Goal: Register for event/course

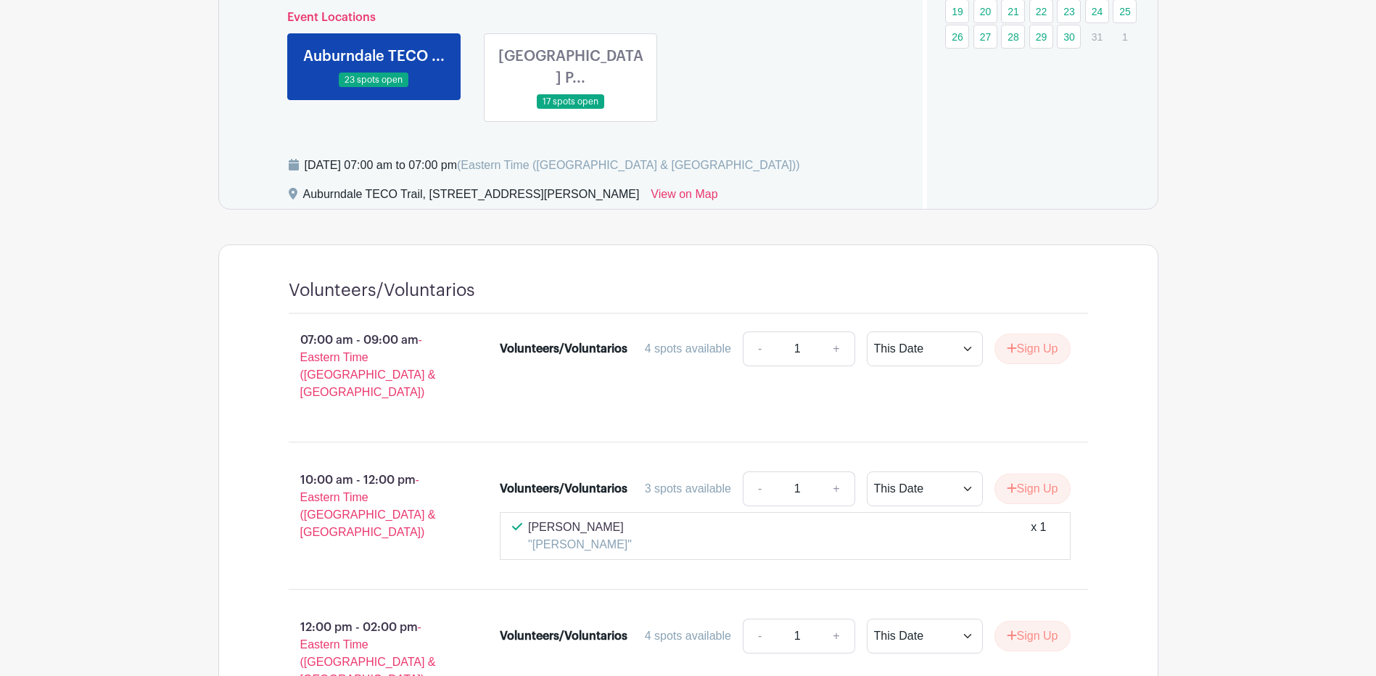
scroll to position [798, 0]
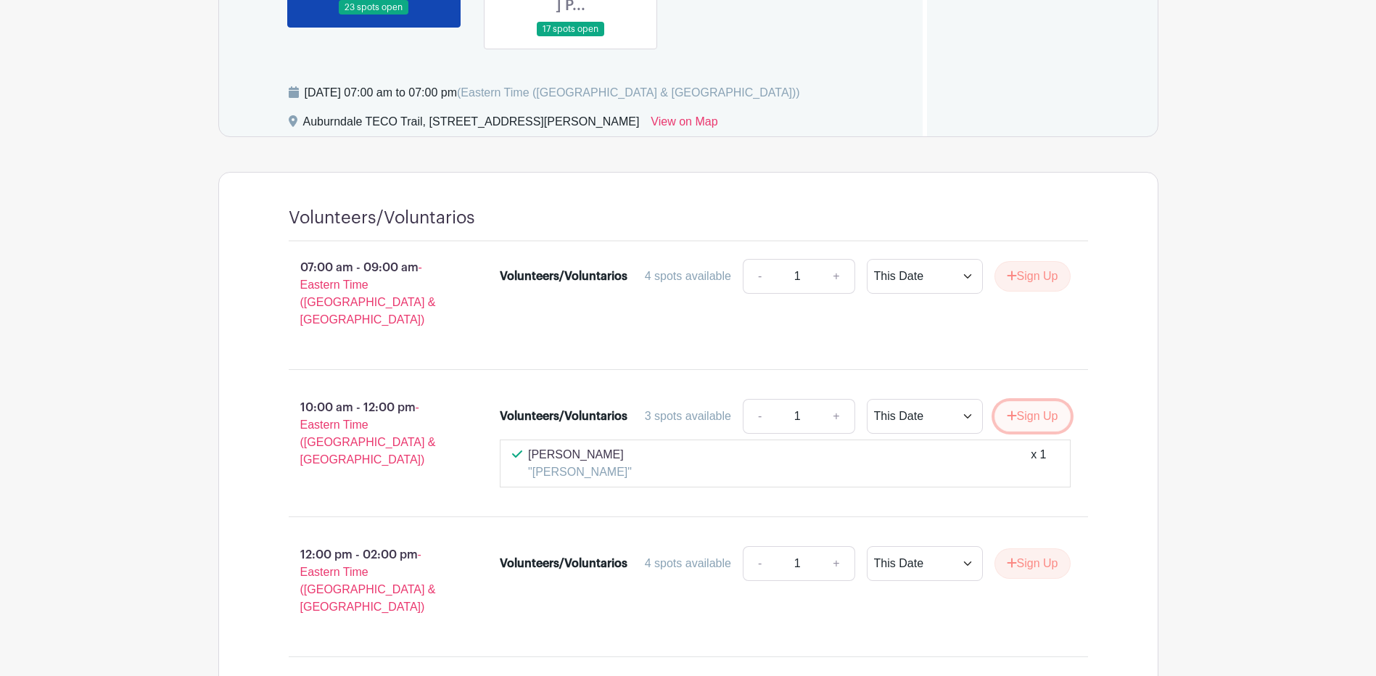
click at [1036, 401] on button "Sign Up" at bounding box center [1032, 416] width 76 height 30
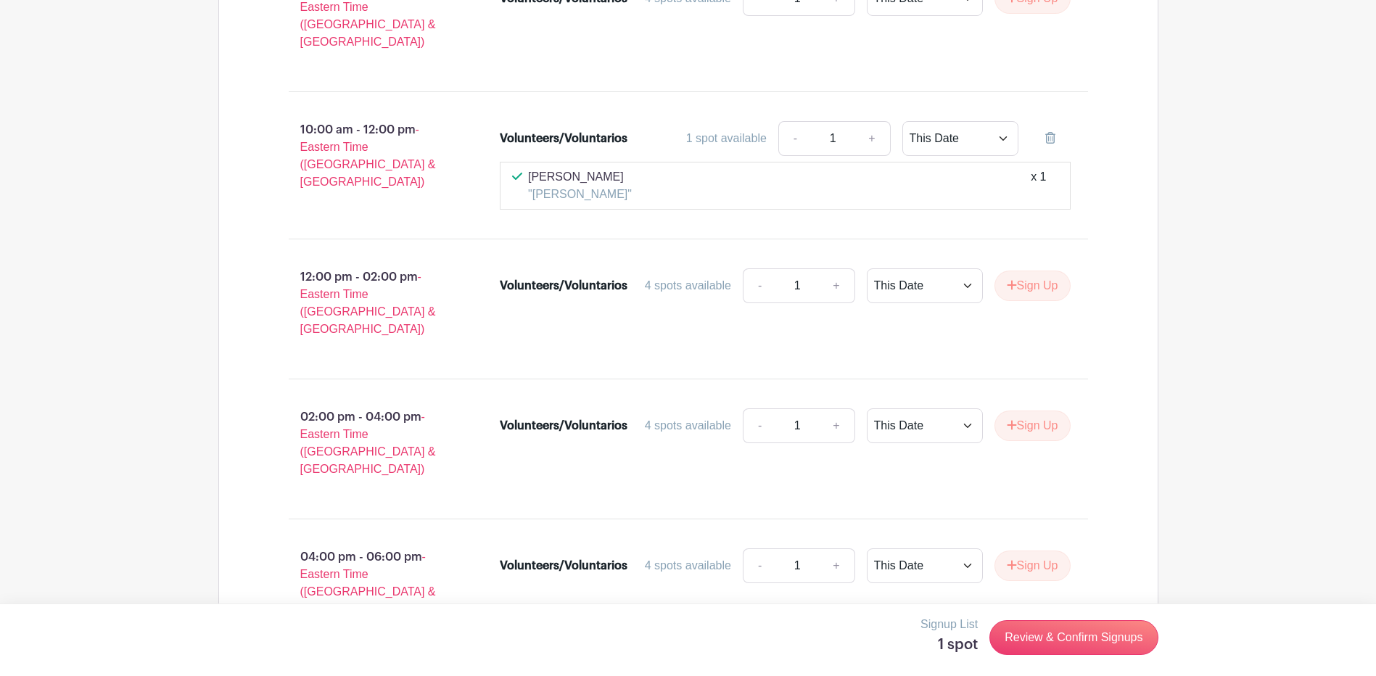
scroll to position [1160, 0]
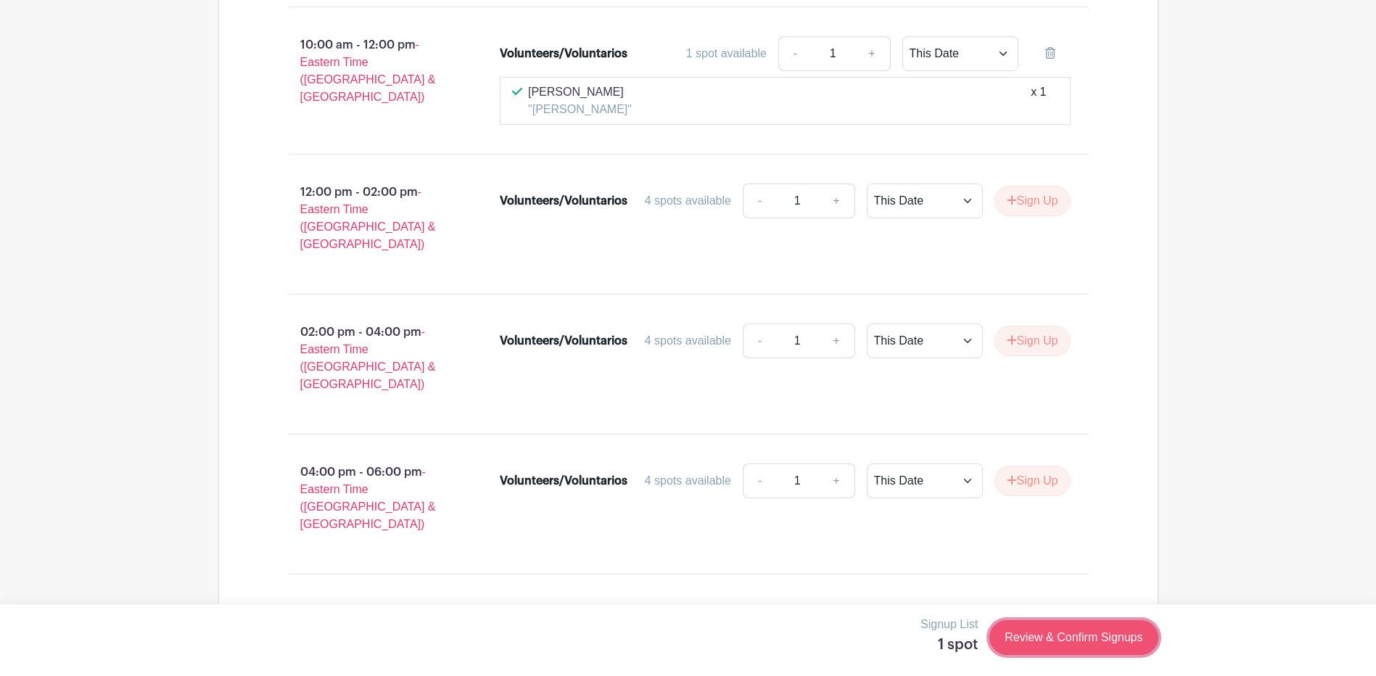
click at [1068, 636] on link "Review & Confirm Signups" at bounding box center [1073, 637] width 168 height 35
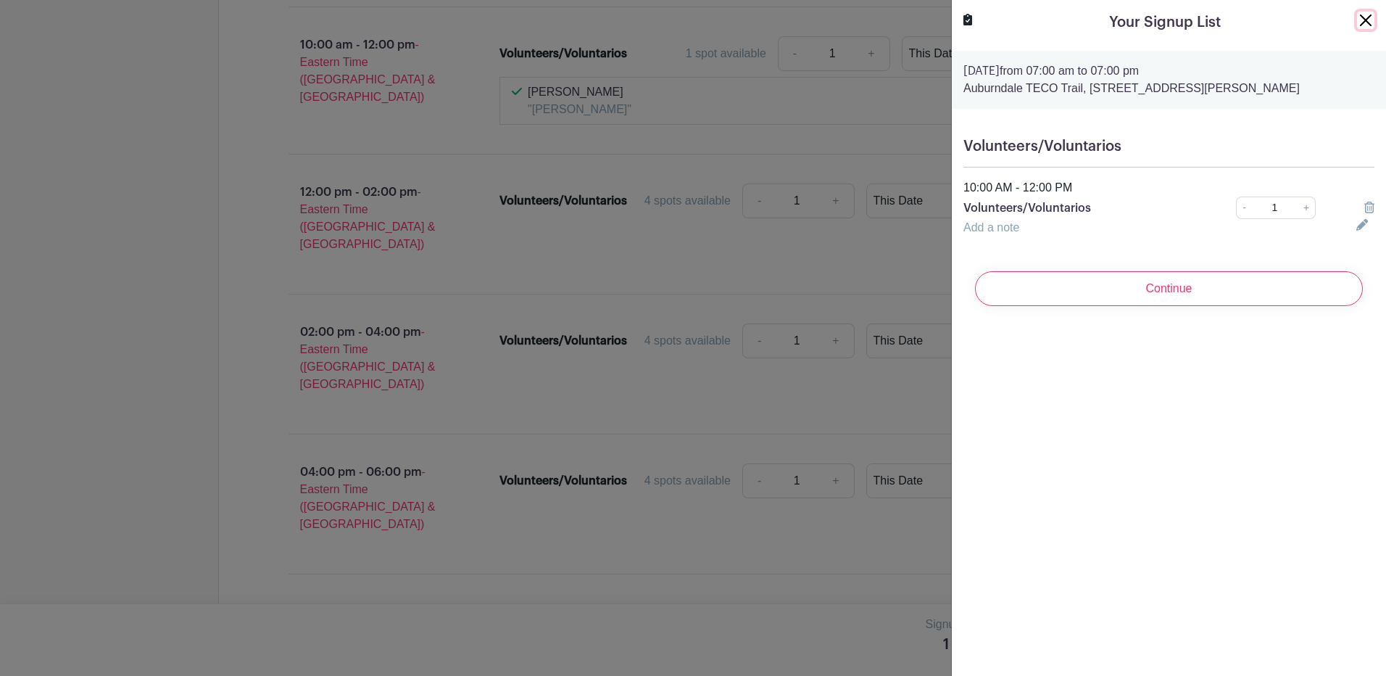
click at [1357, 17] on button "Close" at bounding box center [1365, 20] width 17 height 17
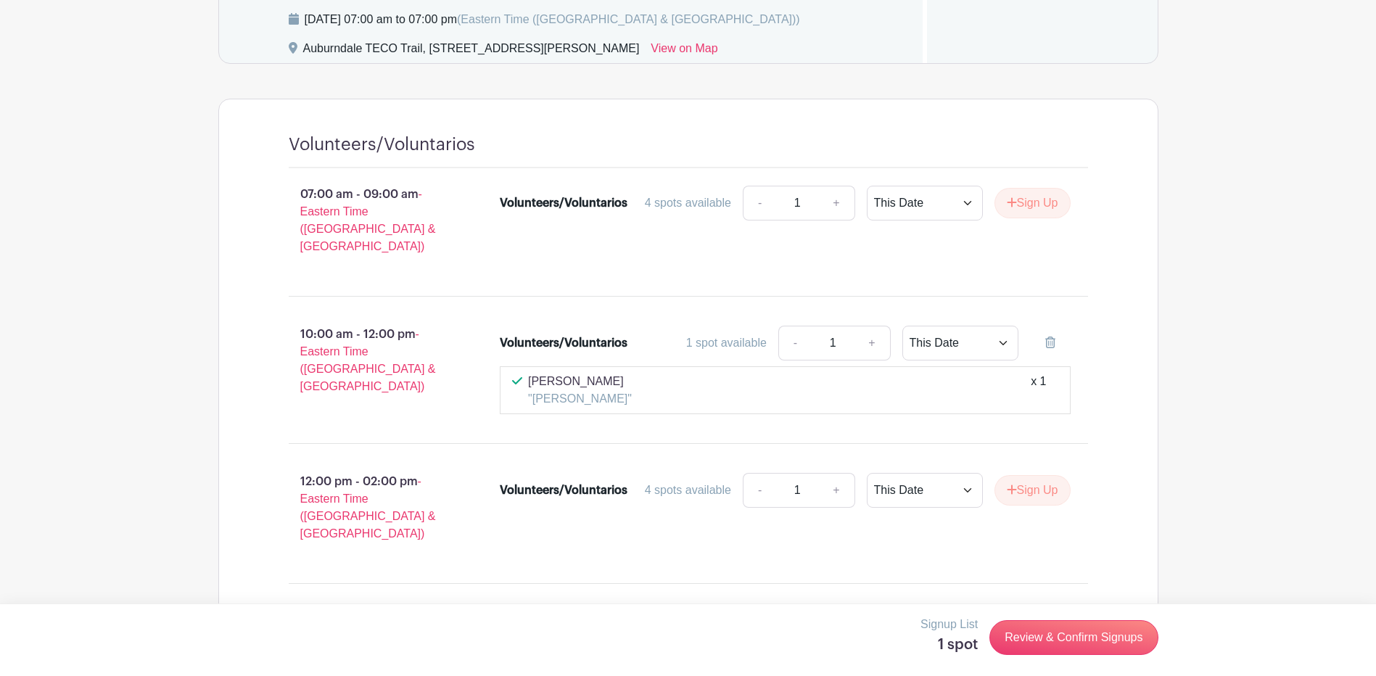
scroll to position [870, 0]
click at [966, 326] on select "This Date Select Dates" at bounding box center [960, 343] width 116 height 35
click at [902, 326] on select "This Date Select Dates" at bounding box center [960, 343] width 116 height 35
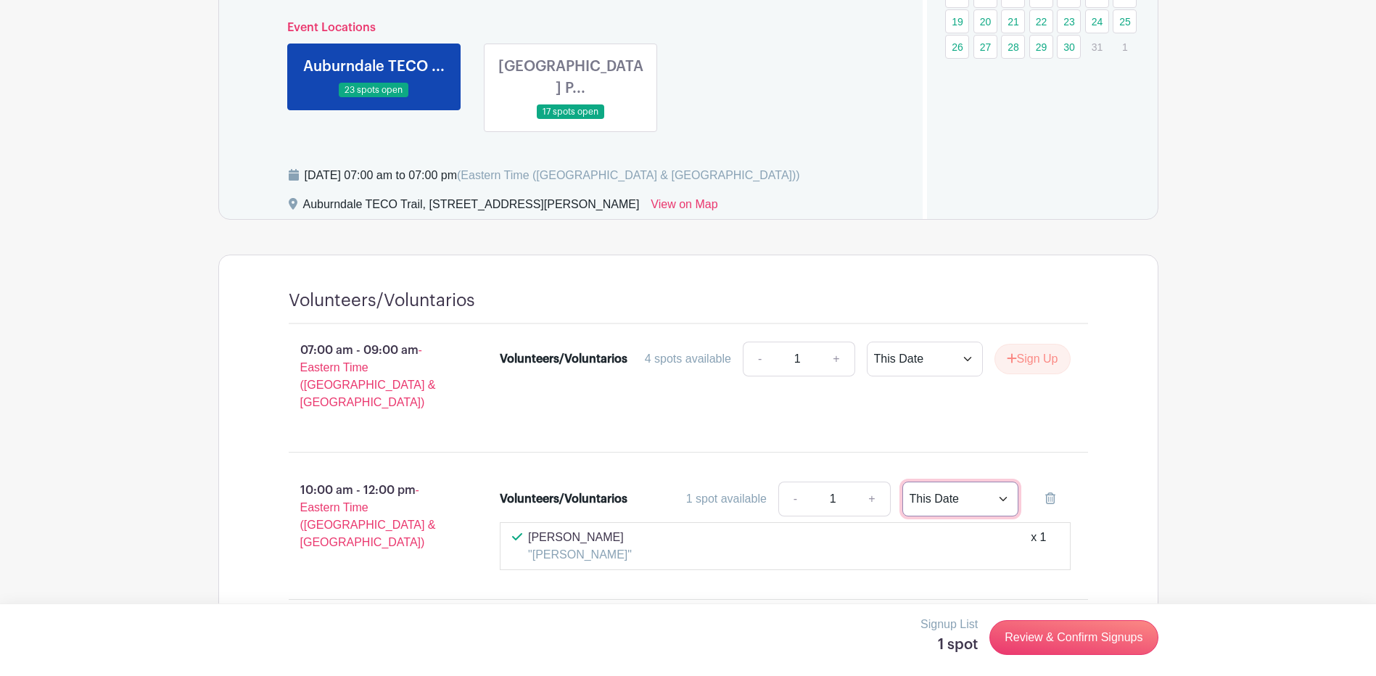
scroll to position [580, 0]
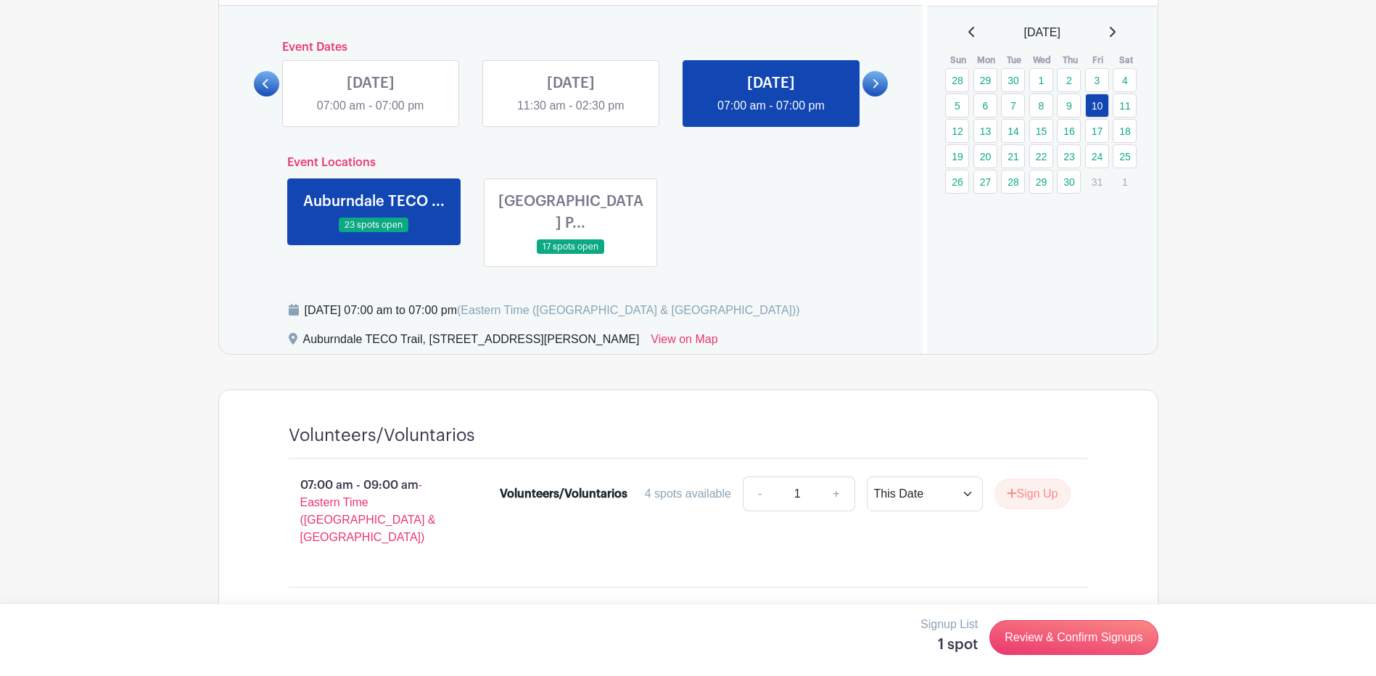
click at [571, 255] on link at bounding box center [571, 255] width 0 height 0
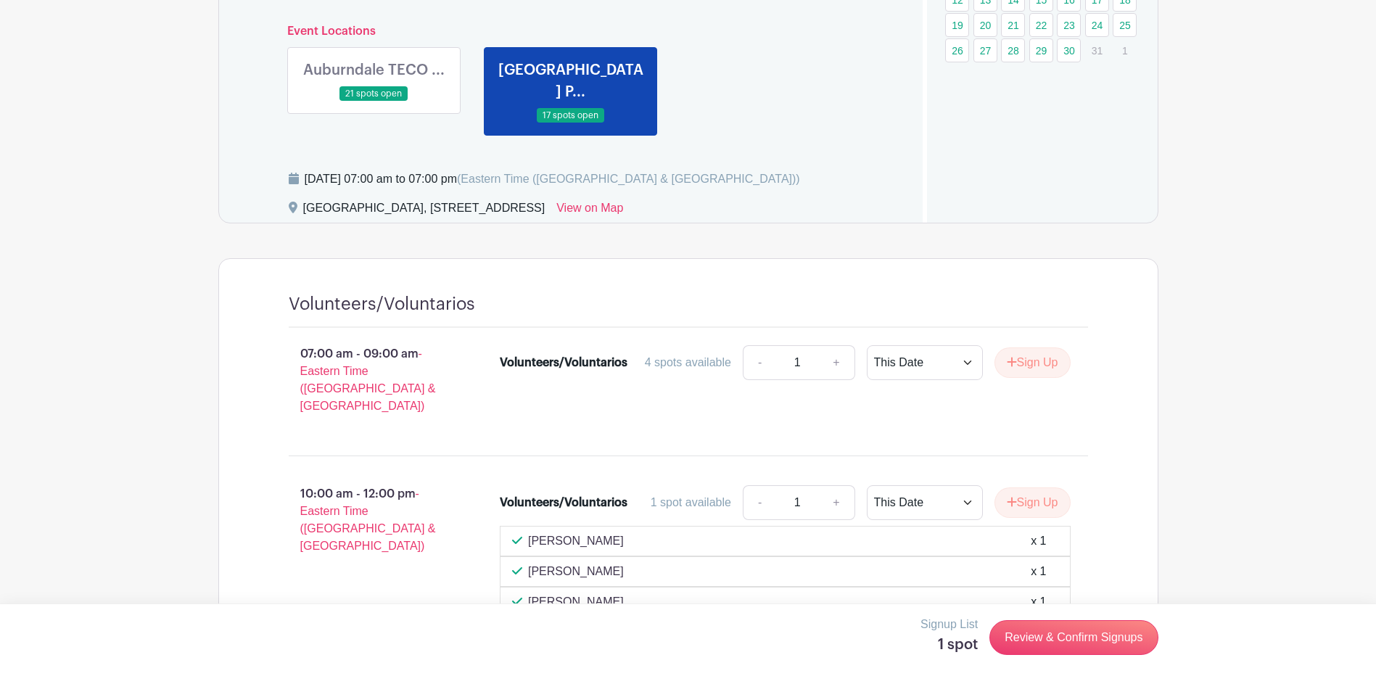
scroll to position [580, 0]
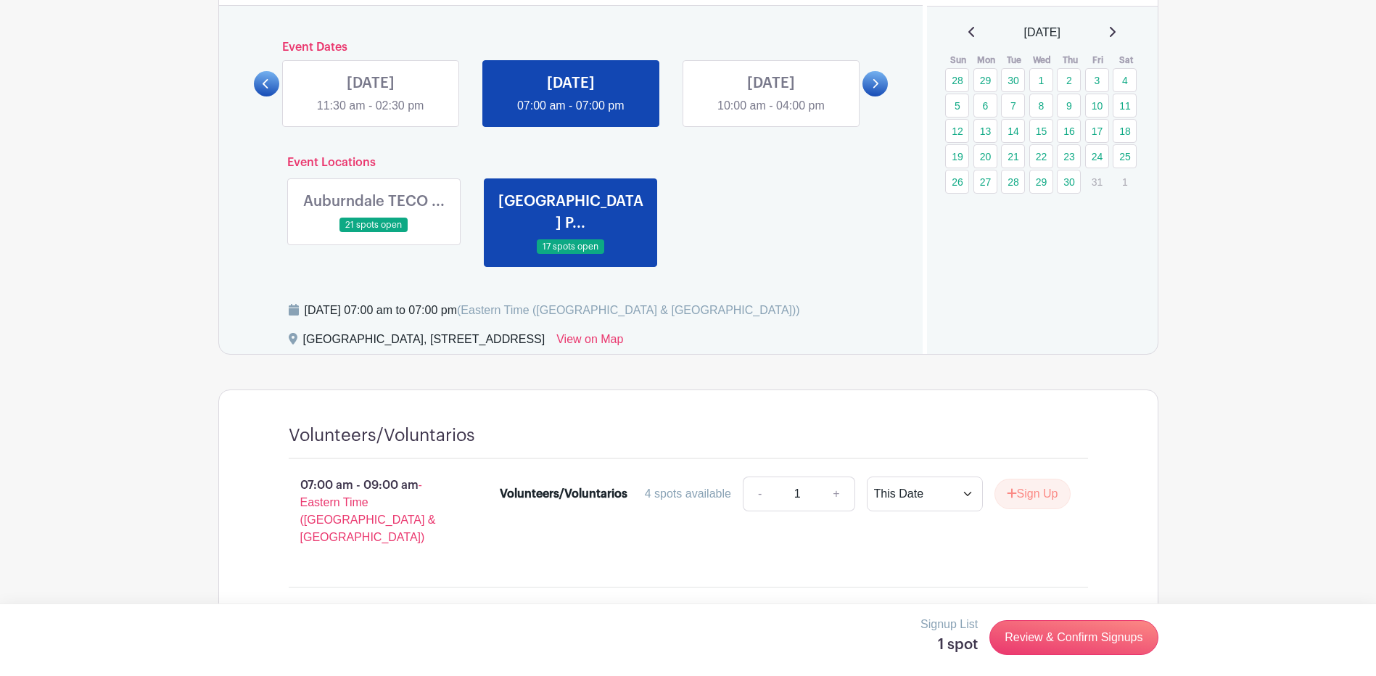
click at [373, 233] on link at bounding box center [373, 233] width 0 height 0
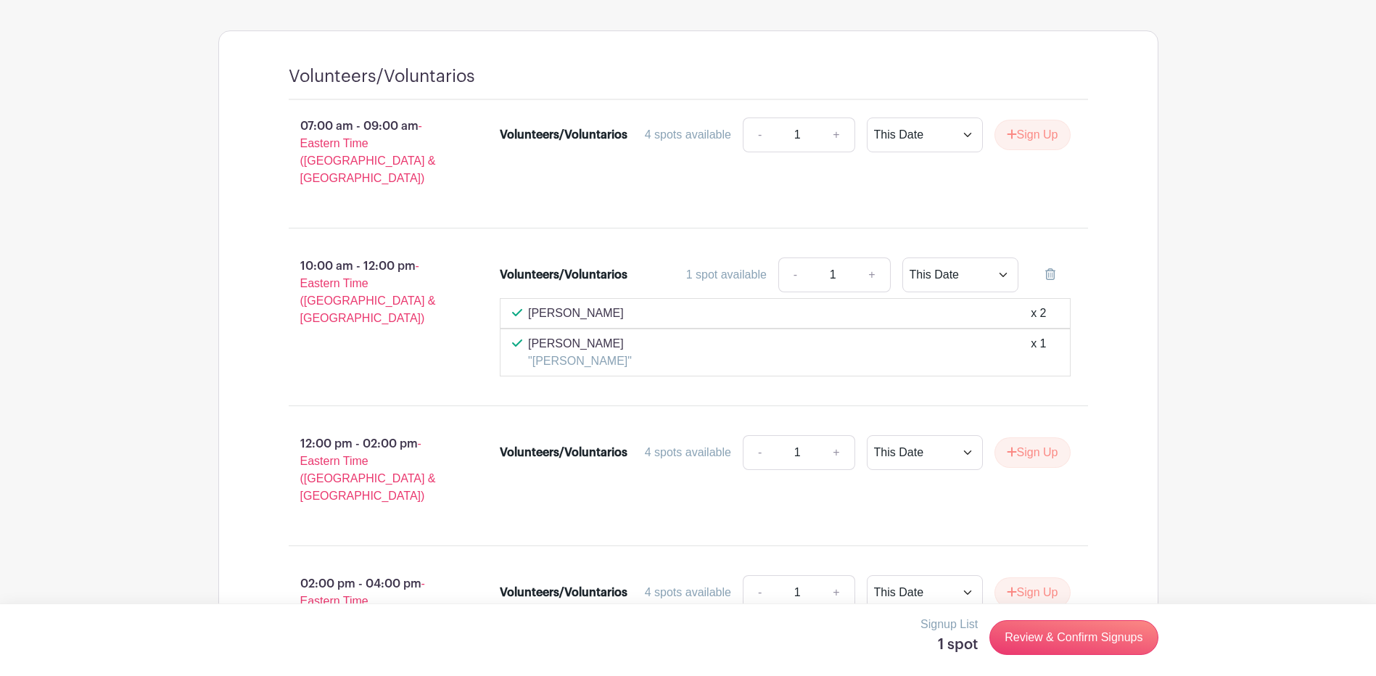
scroll to position [943, 0]
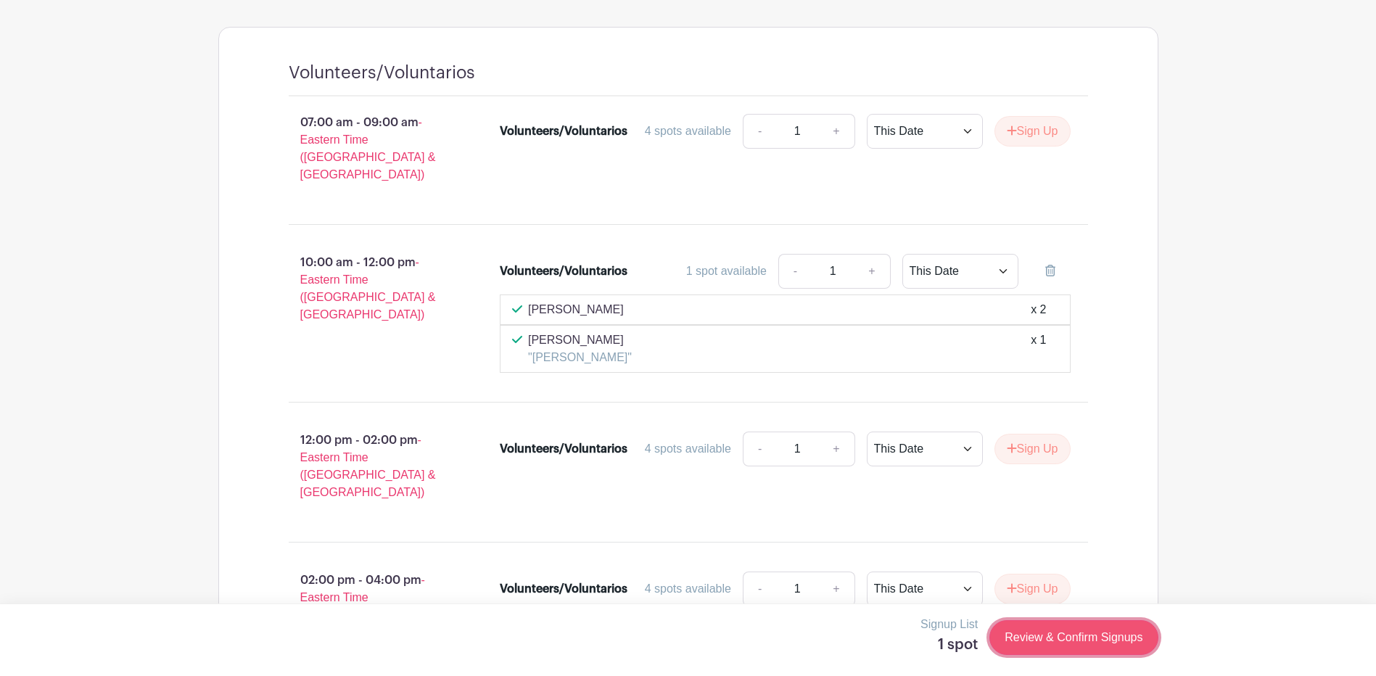
click at [1060, 632] on link "Review & Confirm Signups" at bounding box center [1073, 637] width 168 height 35
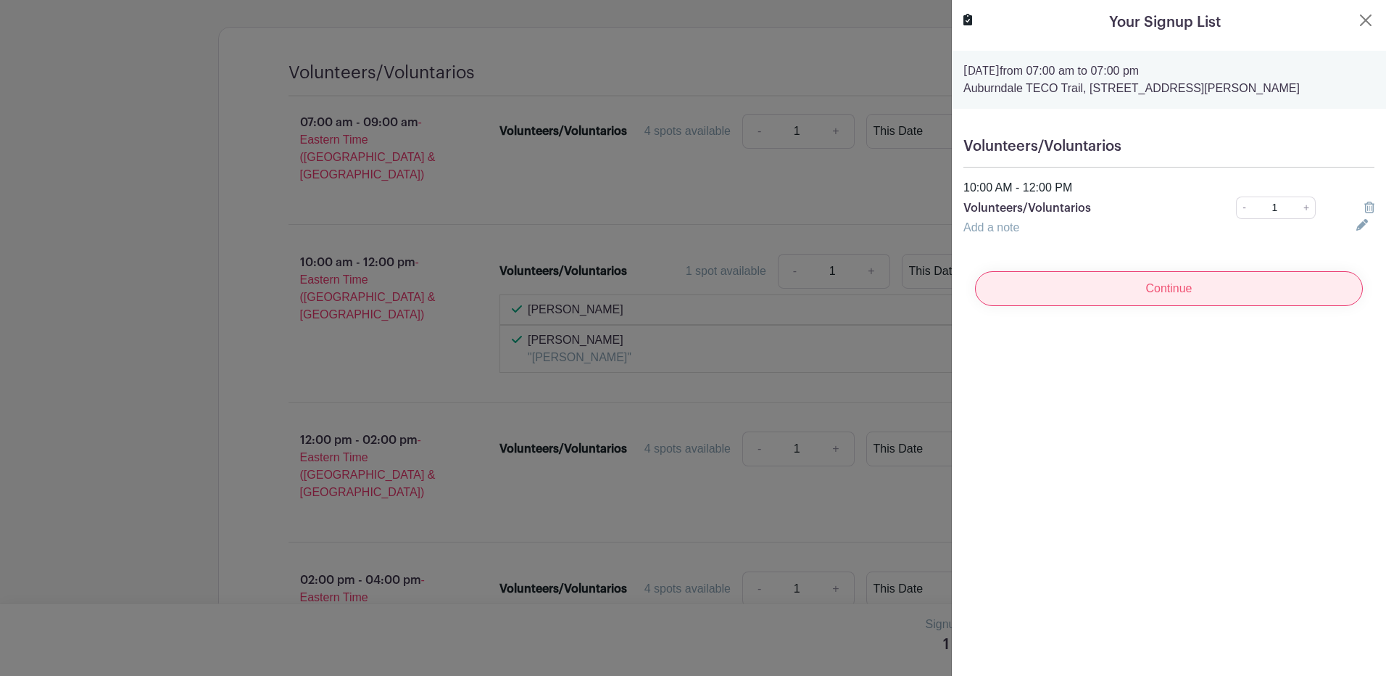
click at [1173, 288] on input "Continue" at bounding box center [1169, 288] width 388 height 35
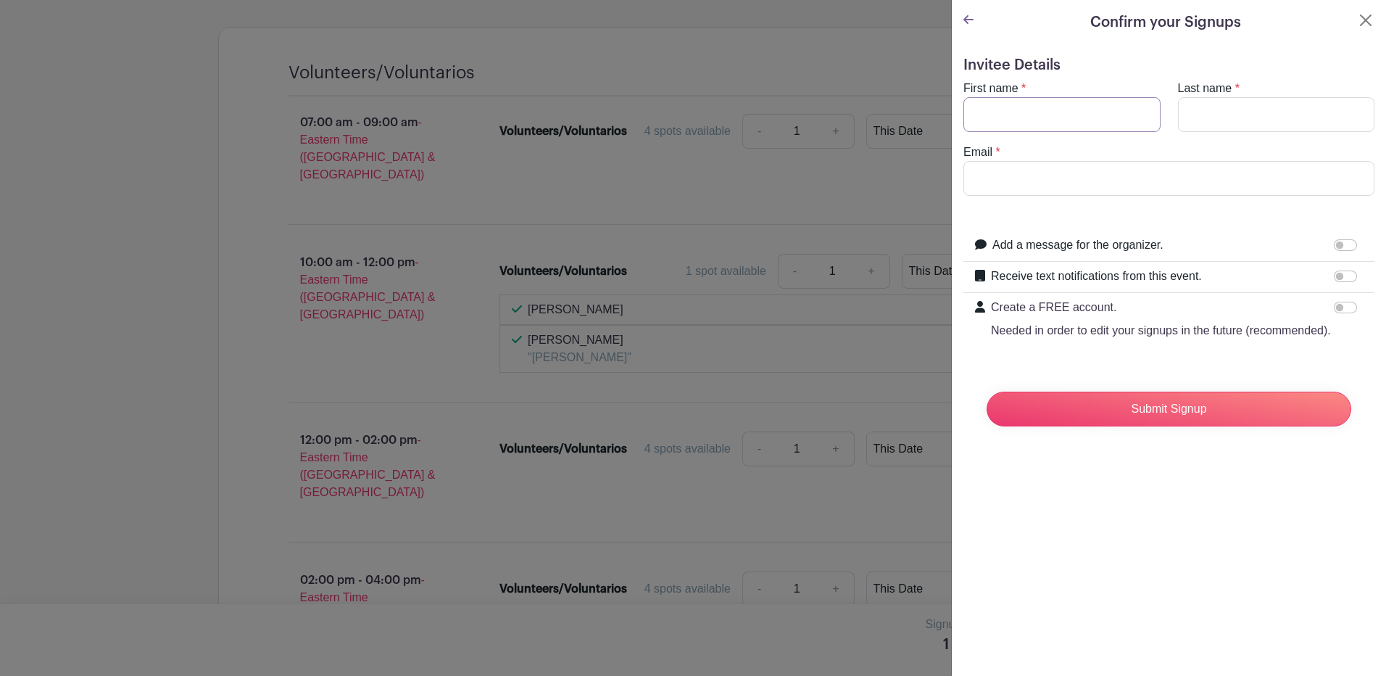
click at [1056, 108] on input "First name" at bounding box center [1062, 114] width 197 height 35
type input "[PERSON_NAME]"
type input "[EMAIL_ADDRESS][DOMAIN_NAME]"
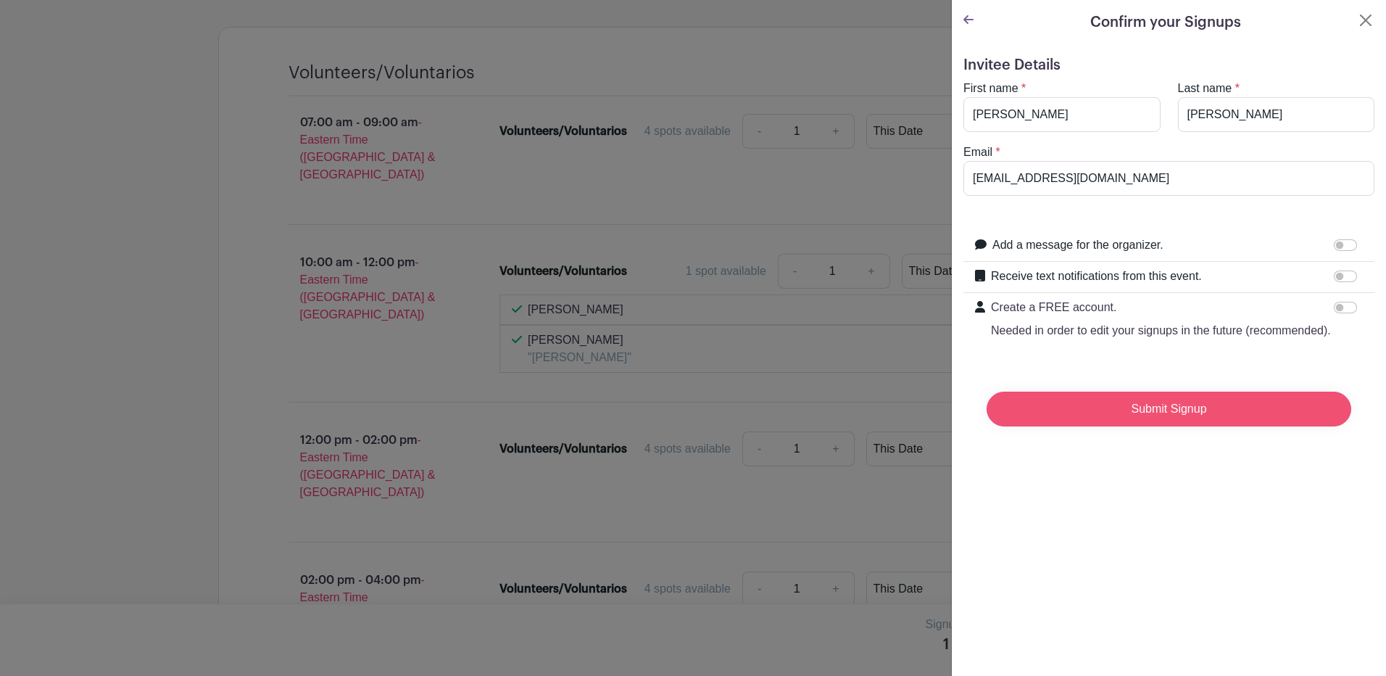
click at [1162, 424] on input "Submit Signup" at bounding box center [1169, 409] width 365 height 35
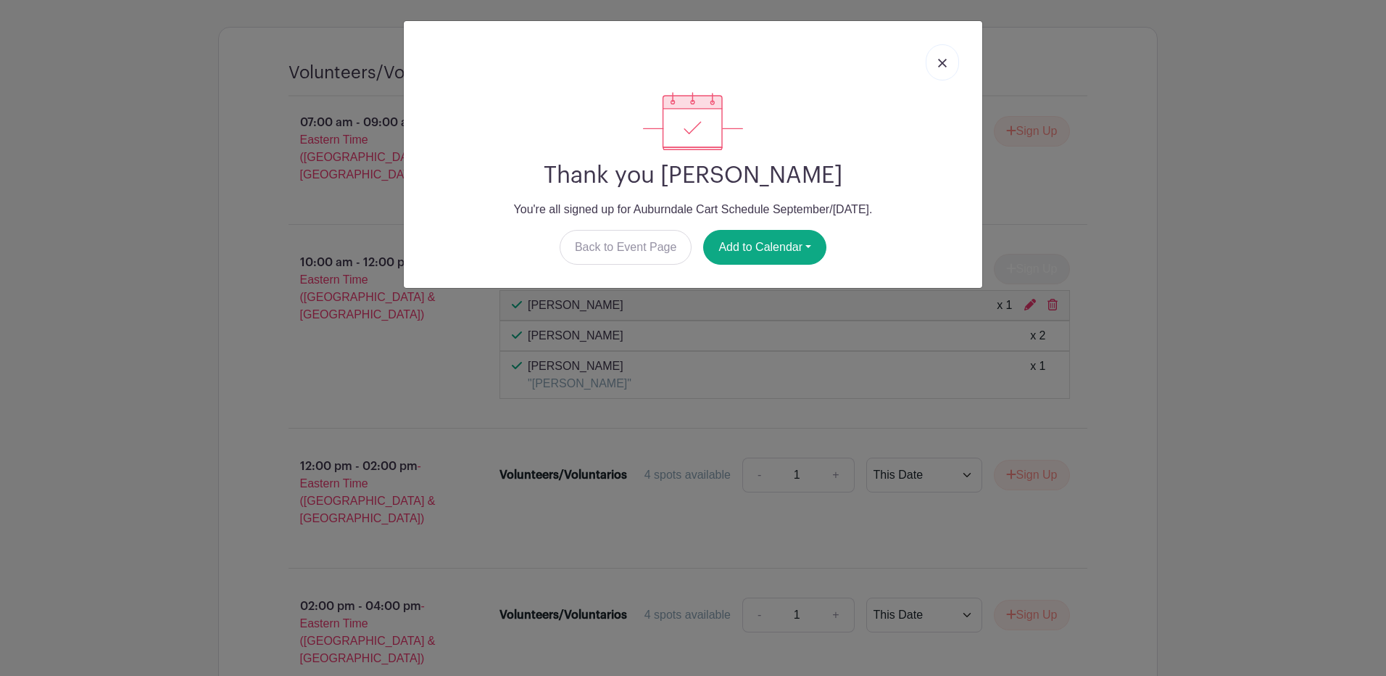
click at [937, 60] on link at bounding box center [942, 62] width 33 height 36
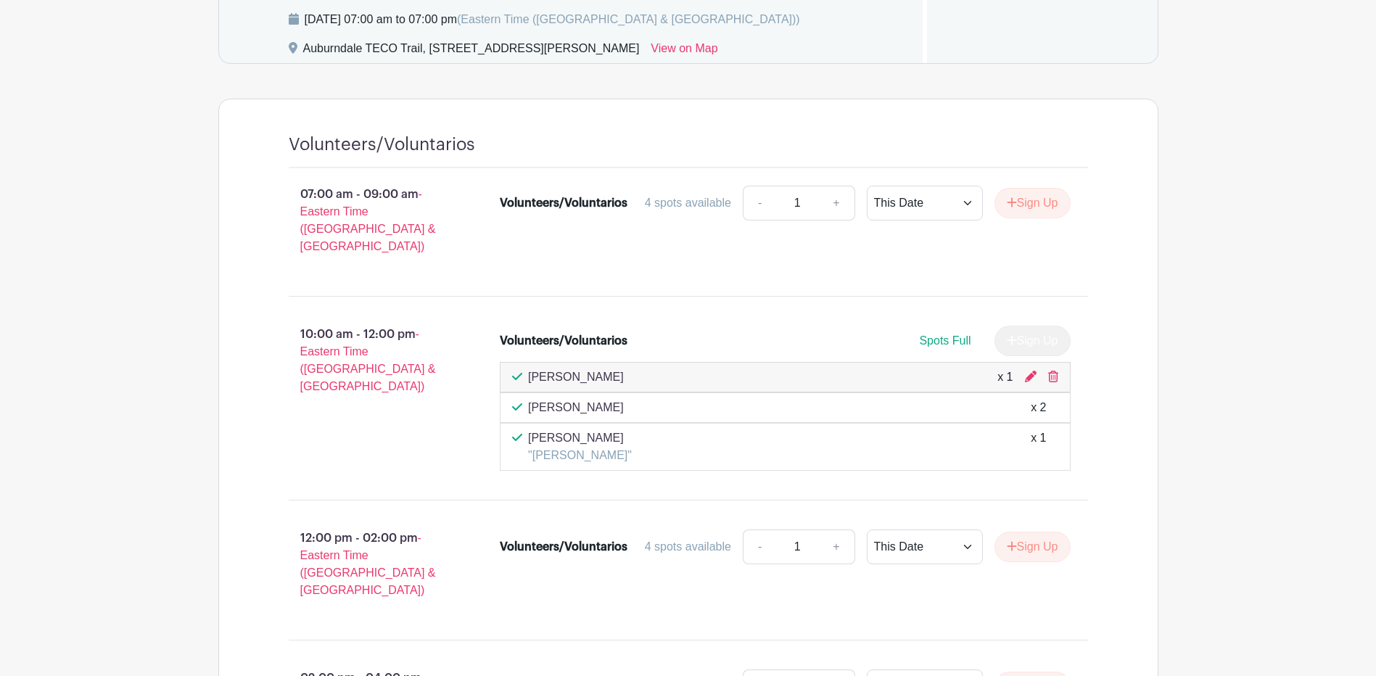
scroll to position [870, 0]
